Goal: Register for event/course

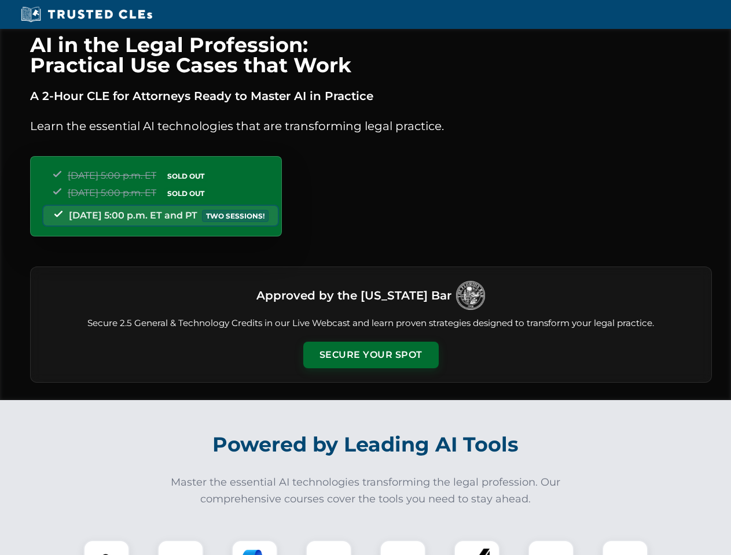
click at [370, 355] on button "Secure Your Spot" at bounding box center [370, 355] width 135 height 27
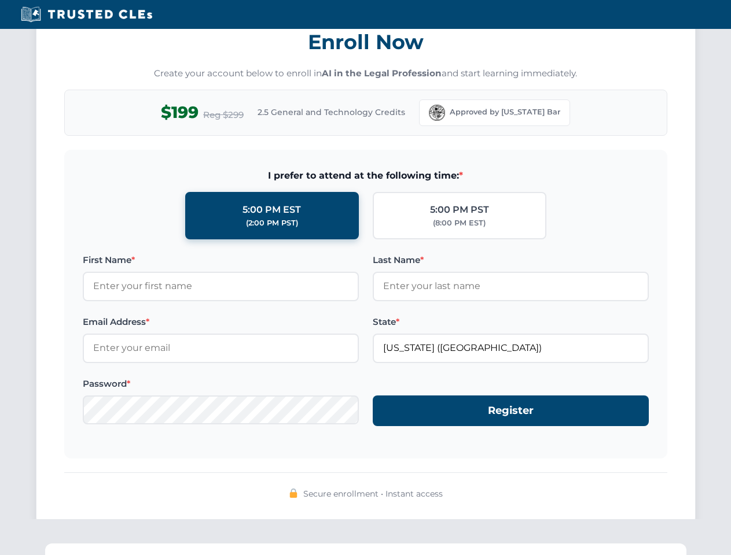
scroll to position [1136, 0]
